Goal: Find contact information: Find contact information

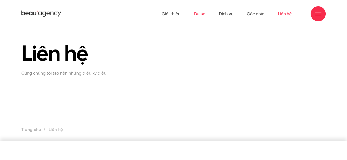
click at [202, 15] on link "Dự án" at bounding box center [200, 14] width 12 height 28
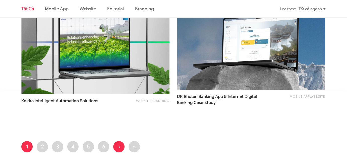
scroll to position [905, 0]
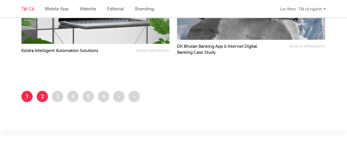
click at [45, 100] on link "Trang 2" at bounding box center [42, 96] width 11 height 11
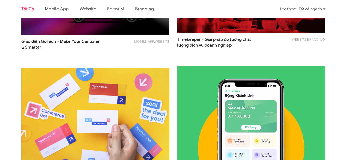
scroll to position [854, 0]
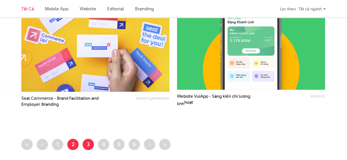
click at [87, 145] on link "Trang 3" at bounding box center [88, 144] width 11 height 11
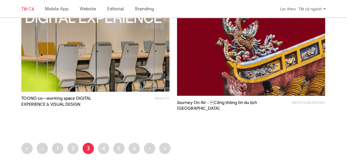
scroll to position [905, 0]
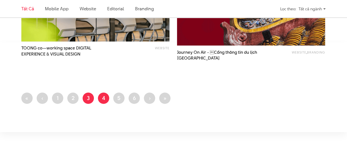
click at [105, 95] on link "Trang 4" at bounding box center [103, 97] width 11 height 11
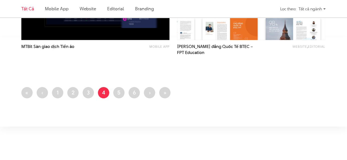
scroll to position [930, 0]
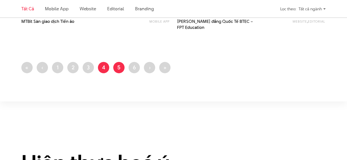
click at [118, 64] on link "Trang 5" at bounding box center [118, 67] width 11 height 11
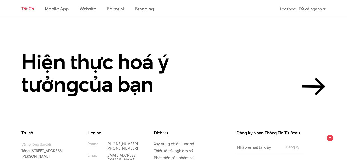
scroll to position [1081, 0]
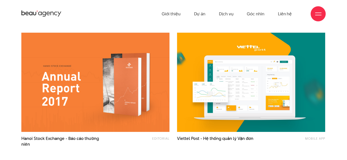
scroll to position [0, 0]
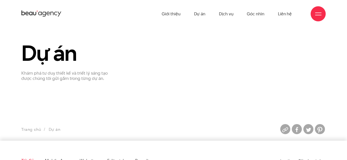
click at [46, 13] on icon at bounding box center [41, 14] width 40 height 8
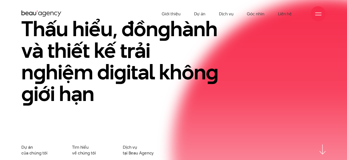
click at [317, 13] on span at bounding box center [318, 13] width 6 height 1
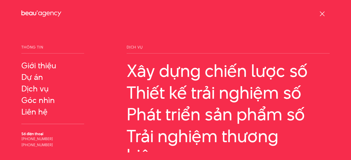
click at [322, 12] on div at bounding box center [322, 14] width 6 height 6
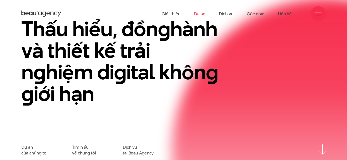
click at [203, 14] on link "Dự án" at bounding box center [200, 14] width 12 height 28
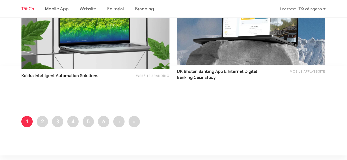
scroll to position [905, 0]
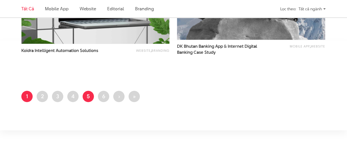
click at [88, 92] on link "Trang 5" at bounding box center [88, 96] width 11 height 11
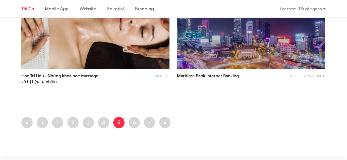
scroll to position [905, 0]
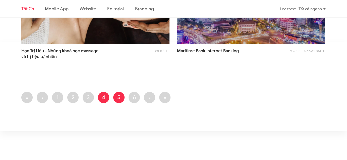
click at [100, 97] on link "Trang 4" at bounding box center [103, 97] width 11 height 11
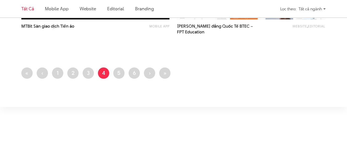
scroll to position [955, 0]
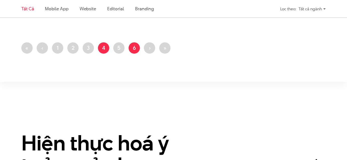
click at [134, 47] on link "Trang 6" at bounding box center [134, 47] width 11 height 11
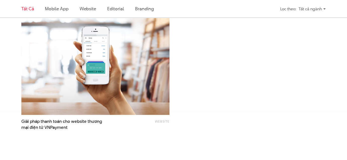
scroll to position [854, 0]
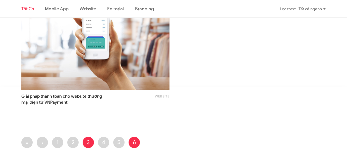
click at [85, 143] on link "Trang 3" at bounding box center [88, 142] width 11 height 11
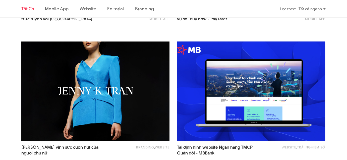
scroll to position [302, 0]
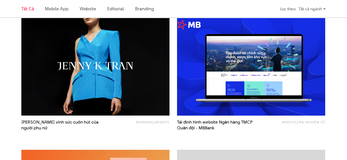
click at [216, 76] on img at bounding box center [251, 65] width 163 height 109
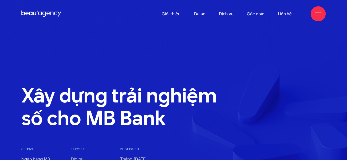
click at [229, 14] on link "Dịch vụ" at bounding box center [226, 14] width 14 height 28
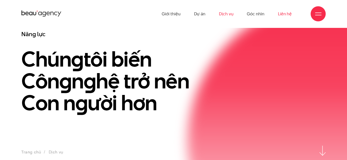
click at [284, 13] on link "Liên hệ" at bounding box center [285, 14] width 14 height 28
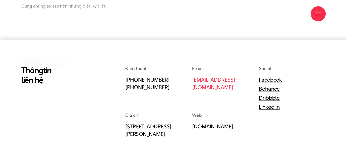
scroll to position [126, 0]
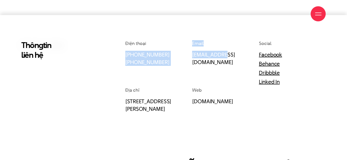
drag, startPoint x: 237, startPoint y: 54, endPoint x: 188, endPoint y: 57, distance: 48.6
click at [188, 57] on div "Điện thoại [PHONE_NUMBER] [PHONE_NUMBER] Email [EMAIL_ADDRESS][DOMAIN_NAME] Soc…" at bounding box center [225, 76] width 201 height 72
click at [194, 57] on link "[EMAIL_ADDRESS][DOMAIN_NAME]" at bounding box center [213, 58] width 43 height 15
click at [189, 68] on div "Điện thoại [PHONE_NUMBER] [PHONE_NUMBER]" at bounding box center [158, 63] width 67 height 47
drag, startPoint x: 184, startPoint y: 54, endPoint x: 227, endPoint y: 54, distance: 43.0
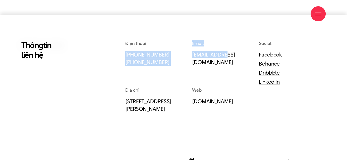
click at [227, 54] on div "Điện thoại [PHONE_NUMBER] [PHONE_NUMBER] Email [EMAIL_ADDRESS][DOMAIN_NAME] Soc…" at bounding box center [225, 76] width 201 height 72
click at [188, 71] on div "Điện thoại [PHONE_NUMBER] [PHONE_NUMBER]" at bounding box center [158, 63] width 67 height 47
drag, startPoint x: 191, startPoint y: 55, endPoint x: 181, endPoint y: 64, distance: 14.1
click at [207, 54] on div "Điện thoại [PHONE_NUMBER] [PHONE_NUMBER] Email [EMAIL_ADDRESS][DOMAIN_NAME] Soc…" at bounding box center [225, 76] width 201 height 72
click at [180, 69] on div "Điện thoại [PHONE_NUMBER] [PHONE_NUMBER]" at bounding box center [158, 63] width 67 height 47
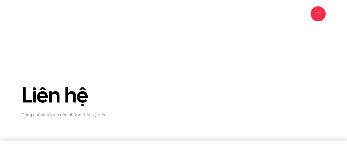
scroll to position [319, 0]
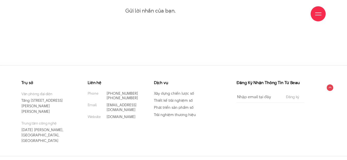
drag, startPoint x: 62, startPoint y: 107, endPoint x: 22, endPoint y: 104, distance: 39.3
click at [20, 100] on div "Trụ sở Văn phòng đại diện [STREET_ADDRESS][PERSON_NAME][PERSON_NAME] Trung tâm …" at bounding box center [51, 118] width 66 height 75
copy p "Tầng [STREET_ADDRESS][PERSON_NAME][PERSON_NAME]"
